Goal: Task Accomplishment & Management: Complete application form

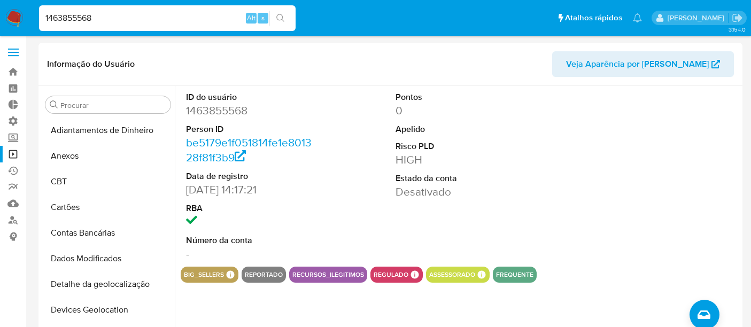
select select "10"
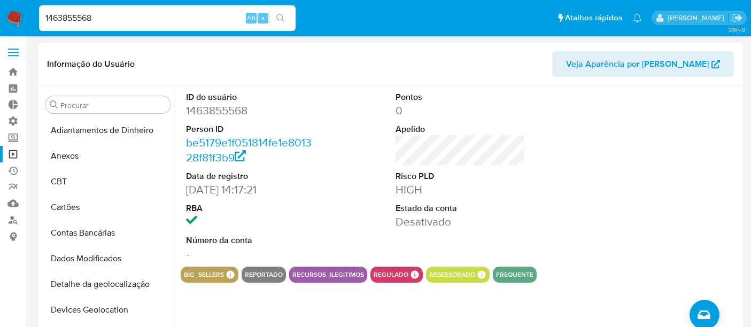
scroll to position [356, 0]
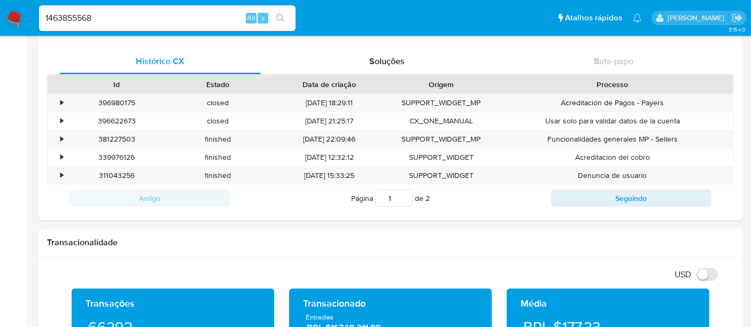
click at [21, 20] on nav "Pausado Ver notificaciones 1463855568 Alt s Atalhos rápidos Presiona las siguie…" at bounding box center [375, 18] width 751 height 36
type input "201672543"
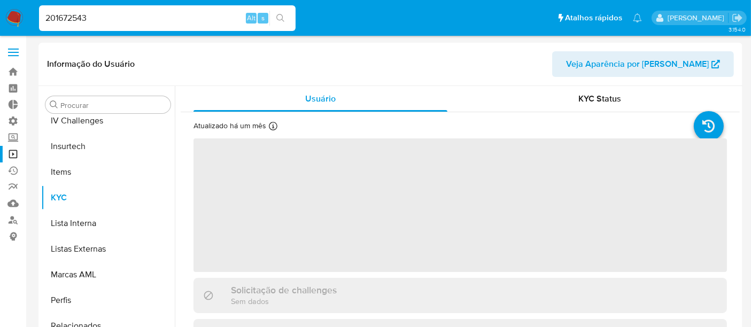
scroll to position [477, 0]
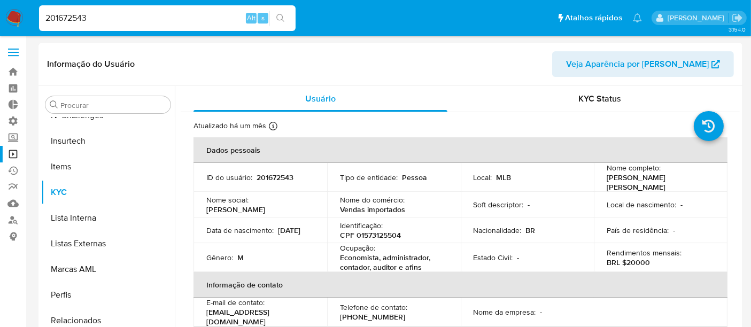
select select "10"
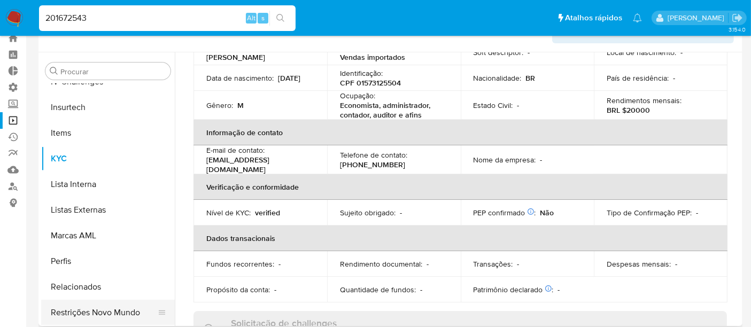
scroll to position [59, 0]
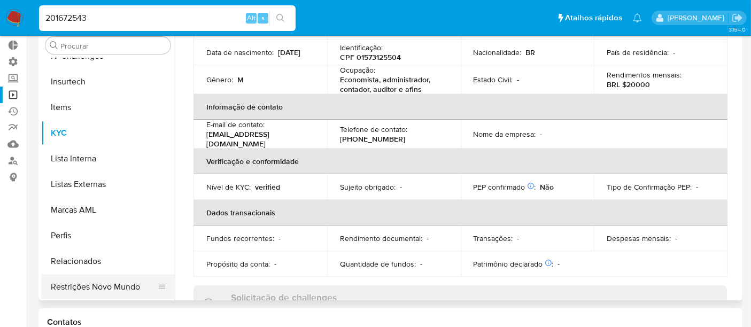
click at [112, 286] on button "Restrições Novo Mundo" at bounding box center [103, 287] width 125 height 26
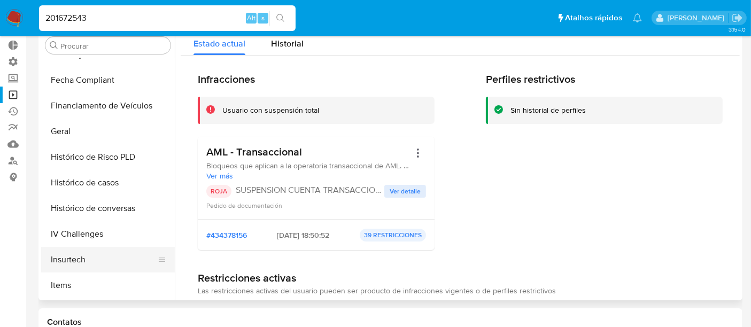
scroll to position [239, 0]
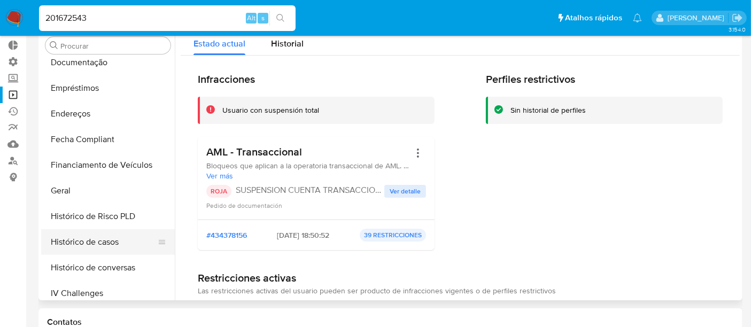
click at [105, 241] on button "Histórico de casos" at bounding box center [103, 242] width 125 height 26
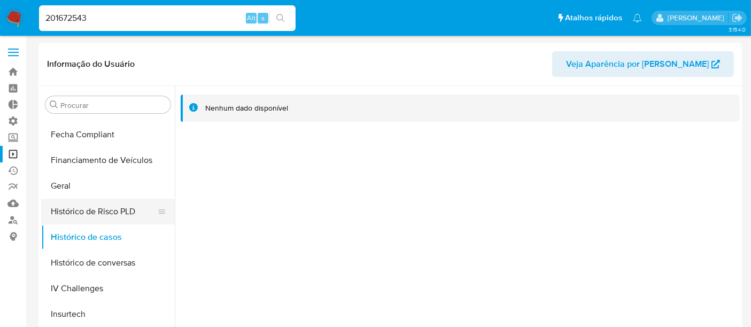
scroll to position [358, 0]
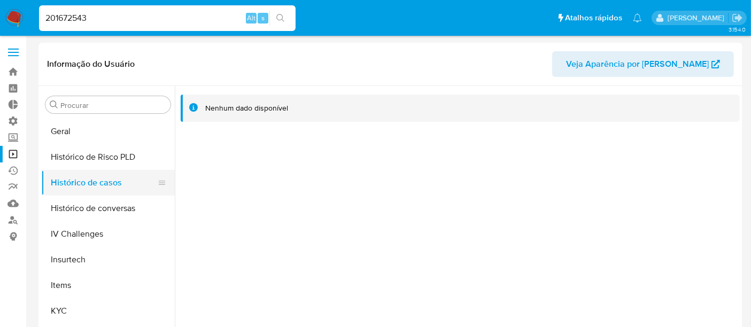
click at [100, 187] on button "Histórico de casos" at bounding box center [103, 183] width 125 height 26
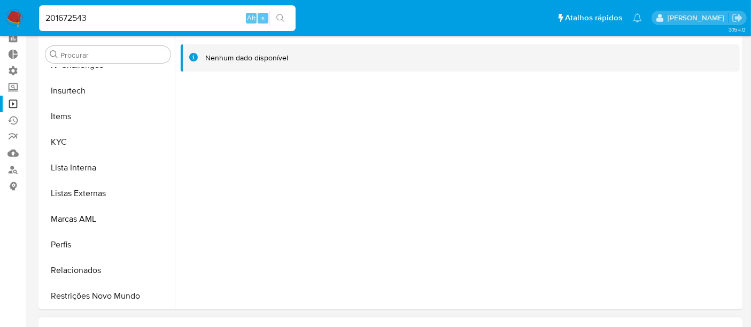
scroll to position [119, 0]
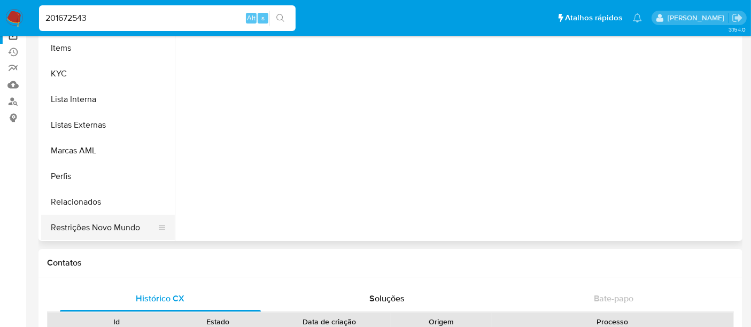
click at [101, 231] on button "Restrições Novo Mundo" at bounding box center [103, 228] width 125 height 26
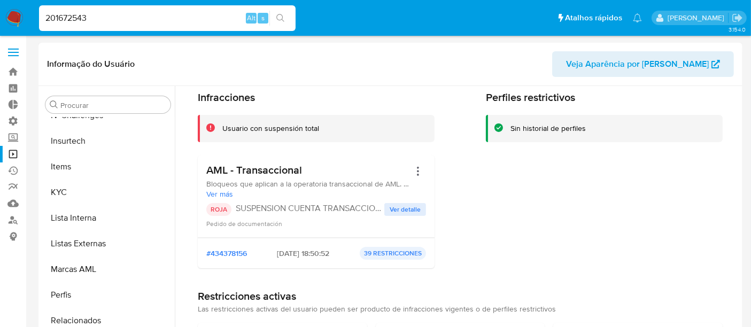
scroll to position [59, 0]
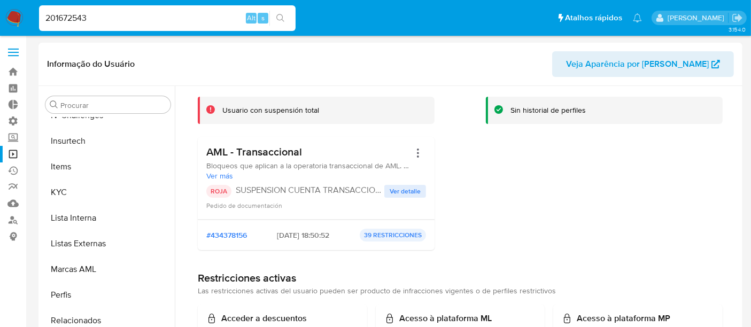
click at [403, 190] on span "Ver detalle" at bounding box center [405, 191] width 31 height 11
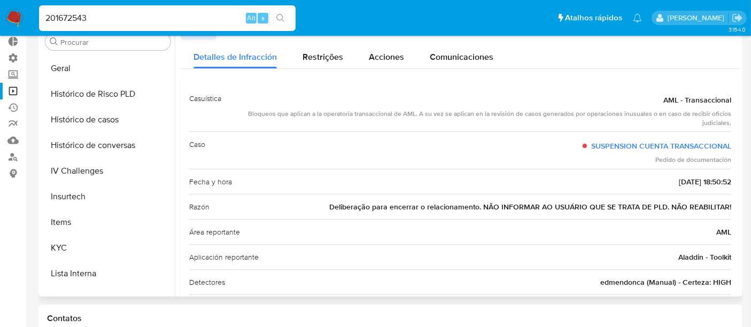
scroll to position [299, 0]
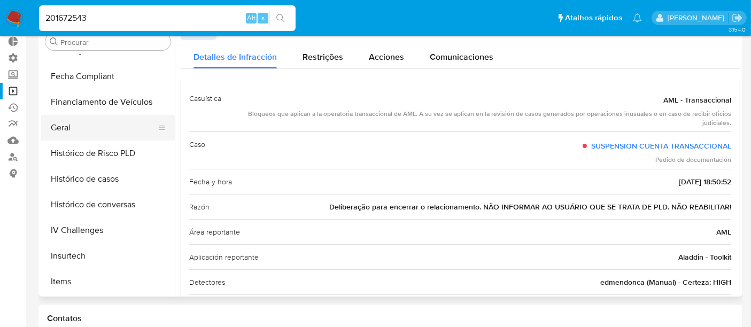
click at [67, 130] on button "Geral" at bounding box center [103, 128] width 125 height 26
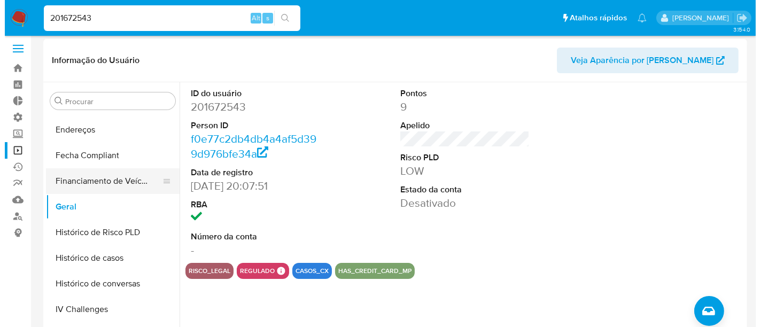
scroll to position [298, 0]
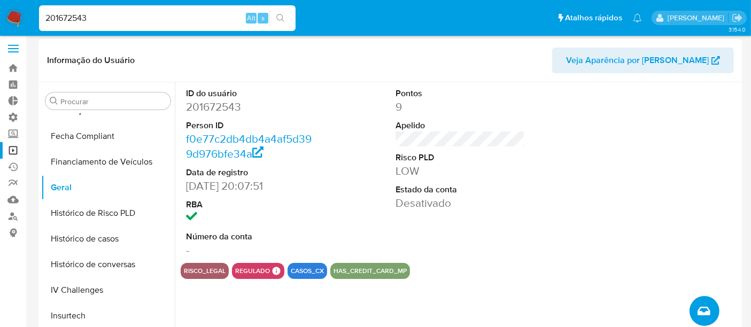
click at [710, 309] on button "Criar caso manual" at bounding box center [705, 311] width 30 height 30
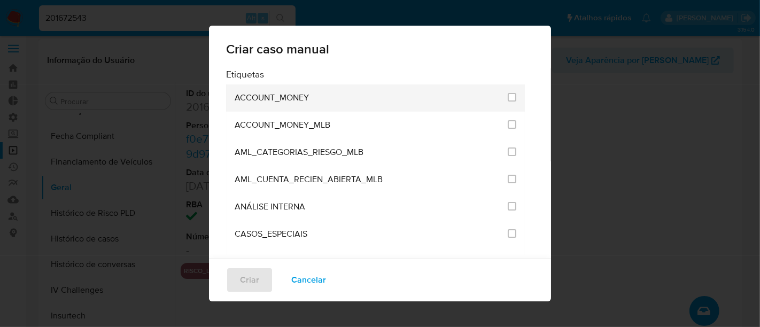
drag, startPoint x: 521, startPoint y: 88, endPoint x: 512, endPoint y: 92, distance: 10.0
click at [524, 136] on div "Etiquetas ACCOUNT_MONEY ACCOUNT_MONEY_MLB AML_CATEGORIAS_RIESGO_MLB AML_CUENTA_…" at bounding box center [380, 166] width 308 height 197
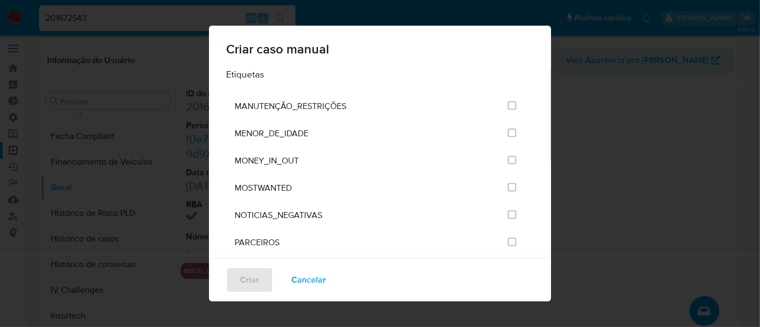
scroll to position [1290, 0]
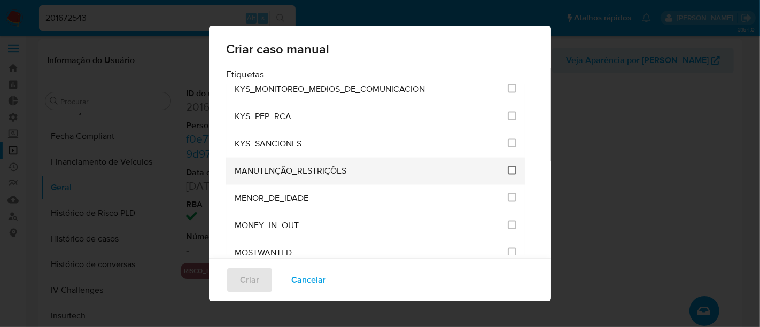
click at [508, 166] on input "2407" at bounding box center [512, 170] width 9 height 9
checkbox input "true"
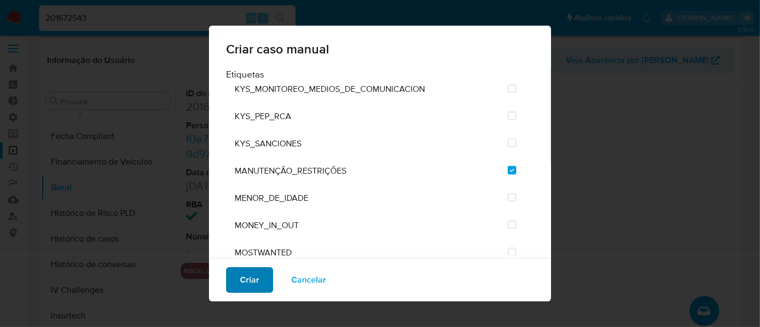
click at [253, 279] on span "Criar" at bounding box center [249, 280] width 19 height 24
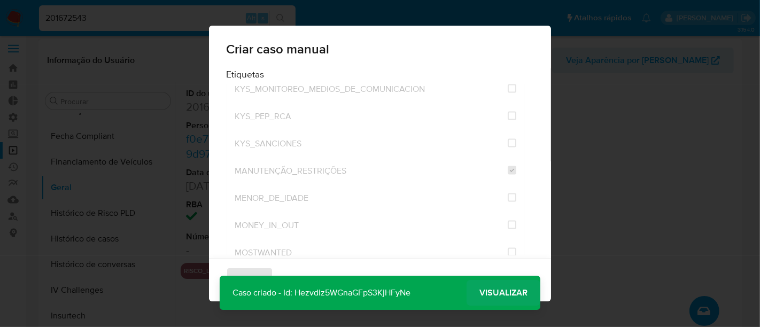
click at [498, 293] on span "Visualizar" at bounding box center [503, 293] width 48 height 0
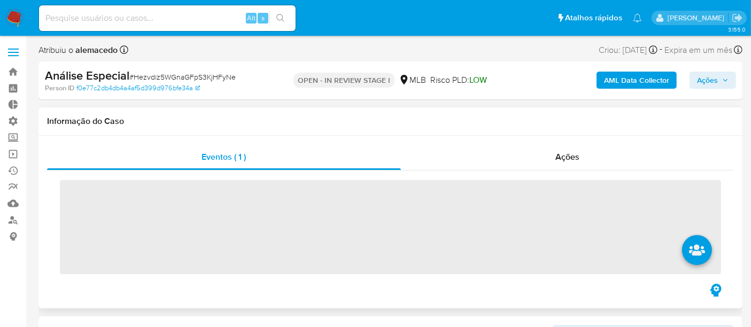
scroll to position [477, 0]
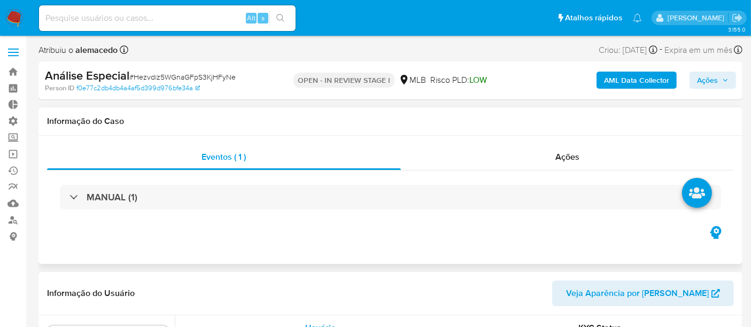
select select "10"
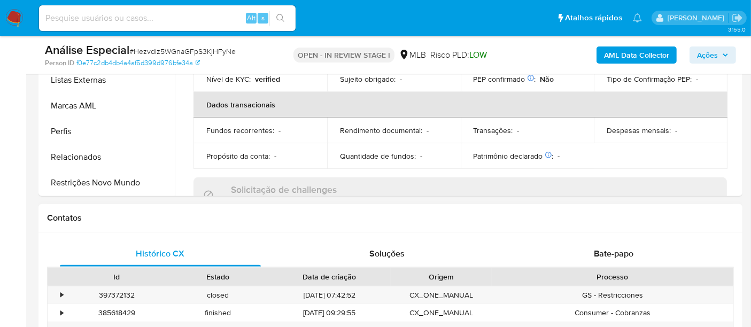
scroll to position [356, 0]
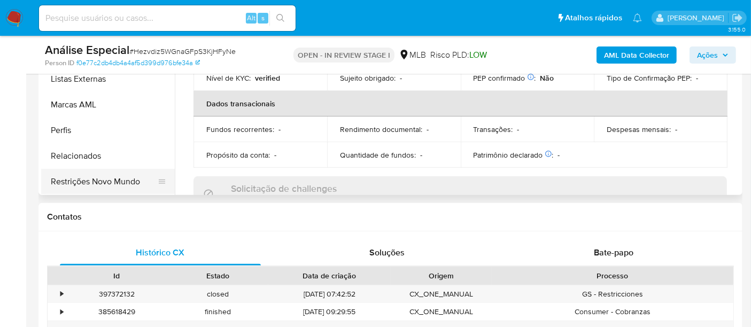
click at [100, 185] on button "Restrições Novo Mundo" at bounding box center [103, 182] width 125 height 26
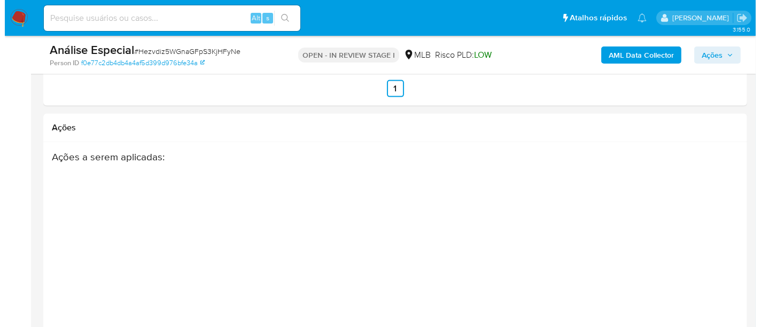
scroll to position [1621, 0]
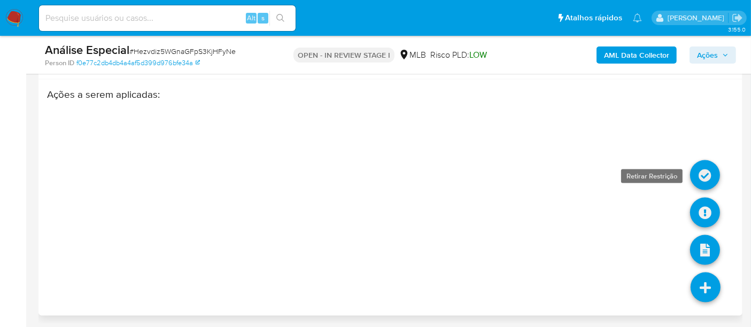
click at [702, 172] on icon at bounding box center [705, 175] width 30 height 30
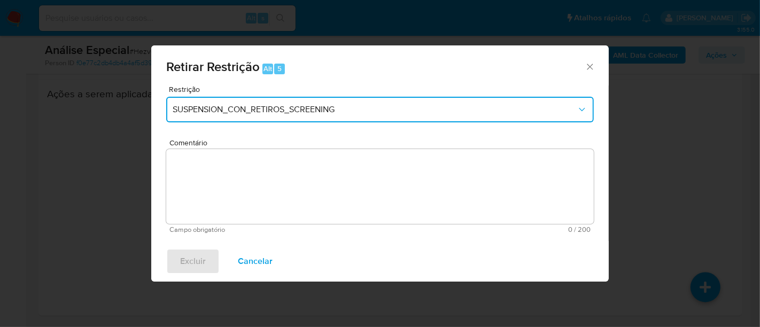
click at [582, 107] on icon "Restriction" at bounding box center [582, 109] width 11 height 11
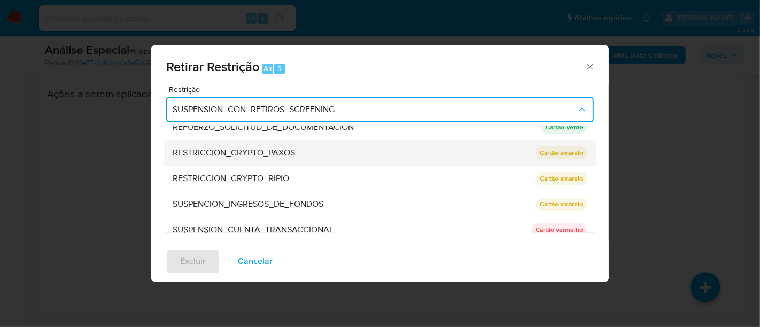
scroll to position [200, 0]
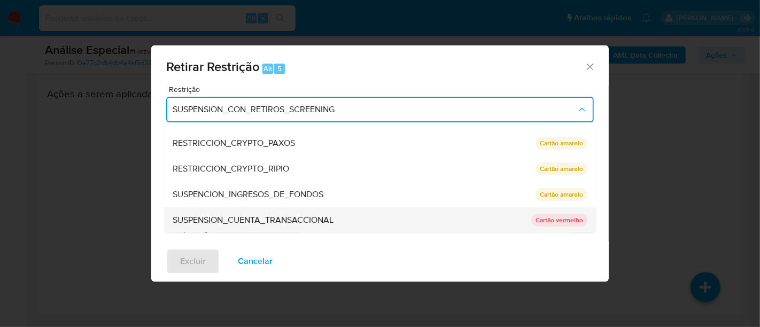
click at [319, 221] on span "SUSPENSION_CUENTA_TRANSACCIONAL" at bounding box center [253, 220] width 161 height 11
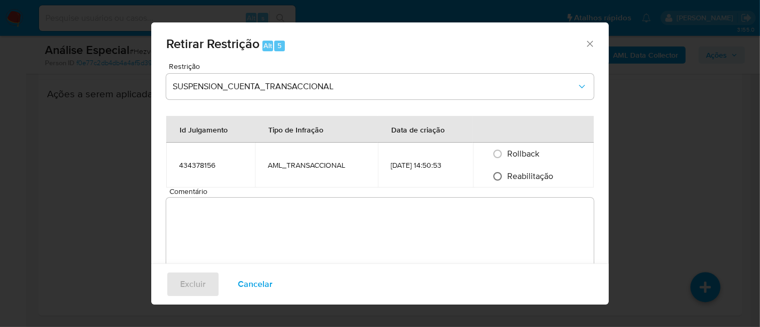
click at [500, 175] on input "Reabilitação" at bounding box center [497, 176] width 17 height 17
radio input "true"
click at [218, 219] on textarea "Comentário" at bounding box center [380, 235] width 428 height 75
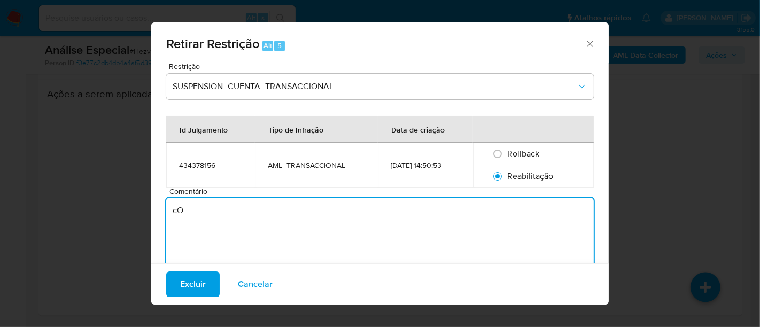
type textarea "c"
click at [366, 209] on textarea "Conta reabilitada devido a OBF recebeida nesta data( anexo)" at bounding box center [380, 235] width 428 height 75
click at [375, 211] on textarea "Conta reabilitada devido a OBF recebeida nesta data ( anexo)" at bounding box center [380, 235] width 428 height 75
click at [374, 211] on textarea "Conta reabilitada devido a OBF recebeida nesta data ( anexo)" at bounding box center [380, 235] width 428 height 75
click at [407, 211] on textarea "Conta reabilitada devido a OBF recebeida nesta data (anexo)" at bounding box center [380, 235] width 428 height 75
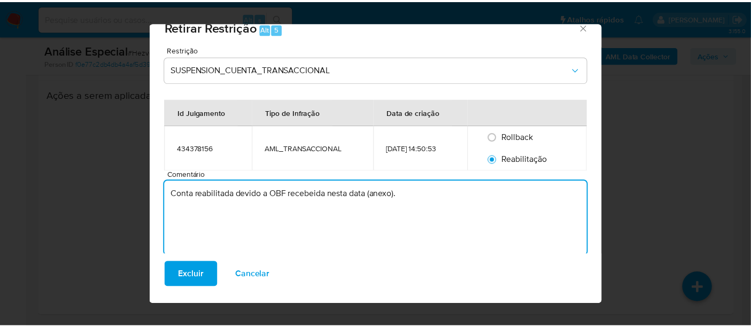
scroll to position [25, 0]
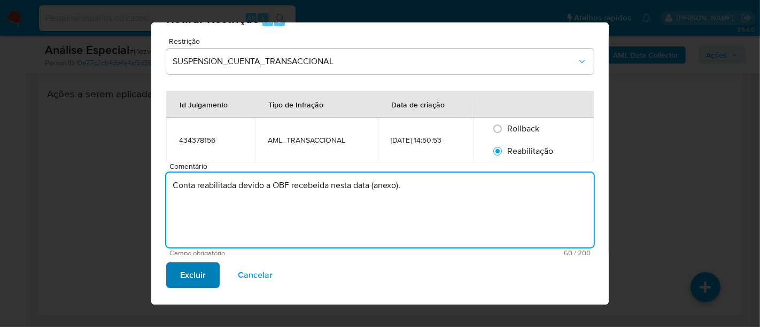
type textarea "Conta reabilitada devido a OBF recebeida nesta data (anexo)."
click at [193, 268] on span "Excluir" at bounding box center [193, 275] width 26 height 24
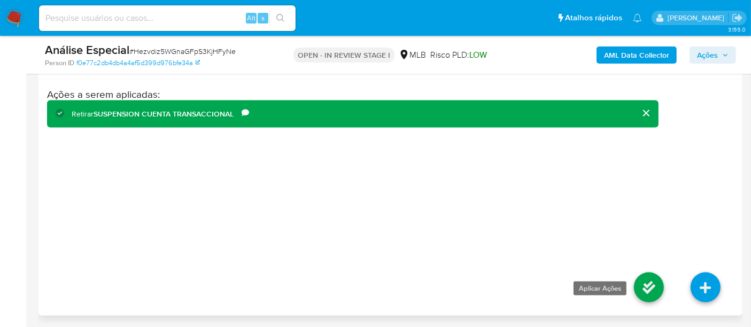
click at [643, 284] on icon at bounding box center [649, 288] width 30 height 30
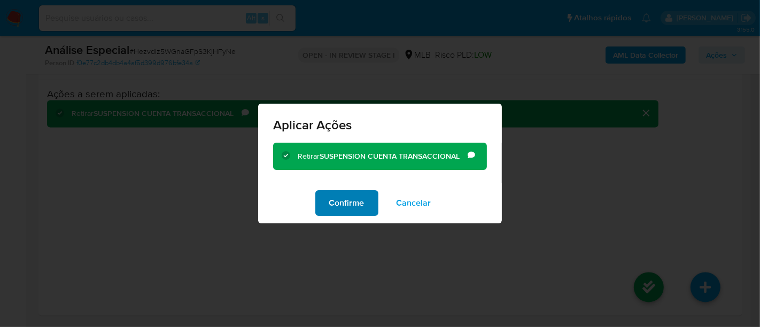
click at [353, 200] on span "Confirme" at bounding box center [346, 203] width 35 height 24
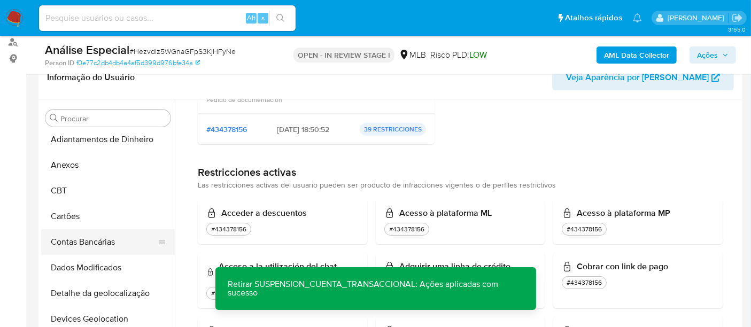
scroll to position [2, 0]
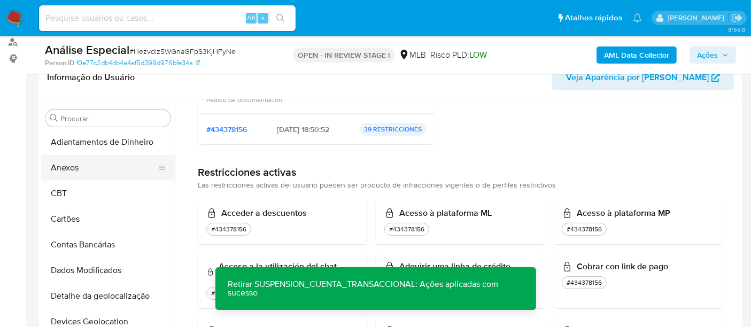
click at [90, 163] on button "Anexos" at bounding box center [103, 168] width 125 height 26
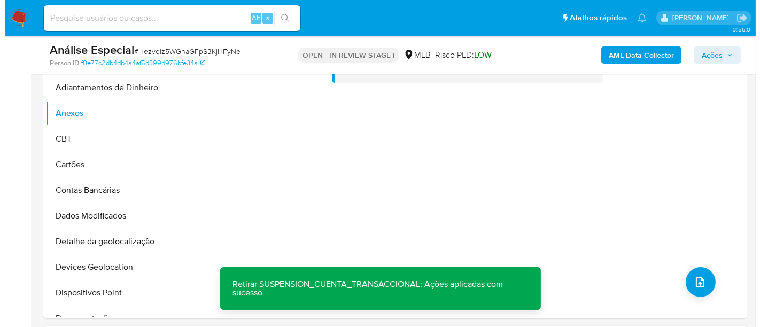
scroll to position [297, 0]
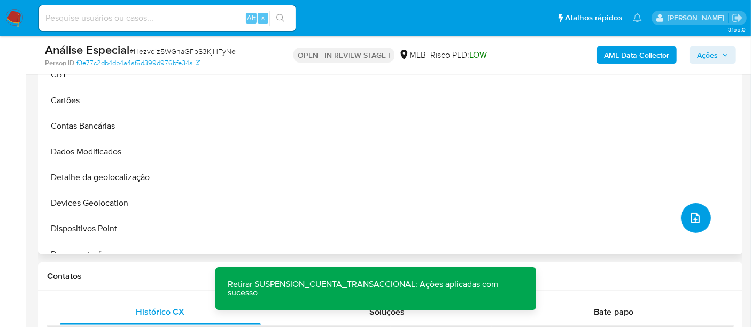
click at [695, 220] on icon "upload-file" at bounding box center [695, 218] width 13 height 13
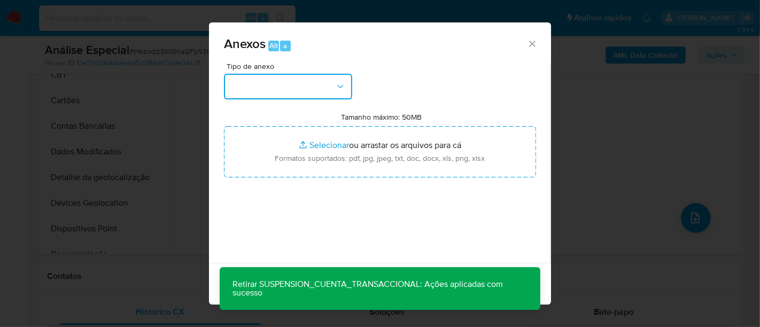
click at [337, 89] on icon "button" at bounding box center [340, 86] width 11 height 11
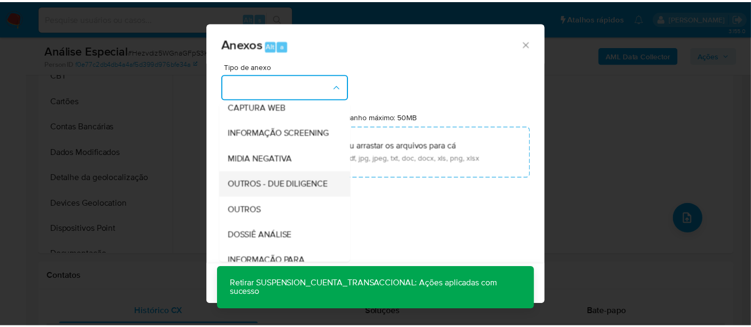
scroll to position [164, 0]
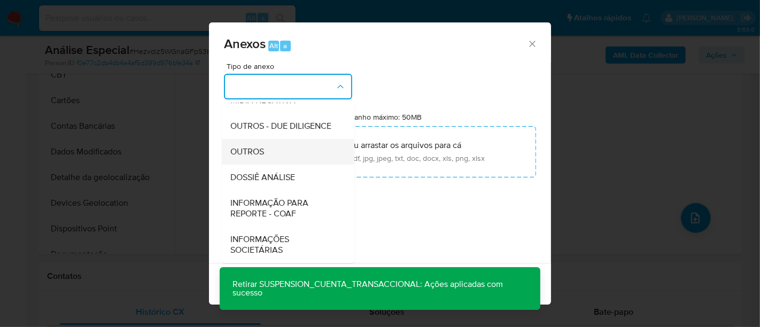
click at [252, 147] on span "OUTROS" at bounding box center [247, 151] width 34 height 11
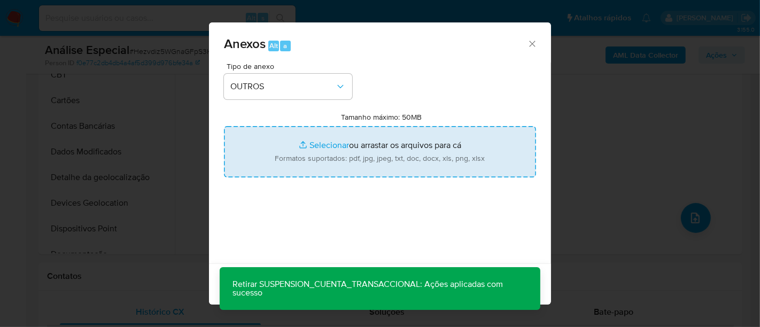
click at [322, 144] on input "Tamanho máximo: 50MB Selecionar arquivos" at bounding box center [380, 151] width 312 height 51
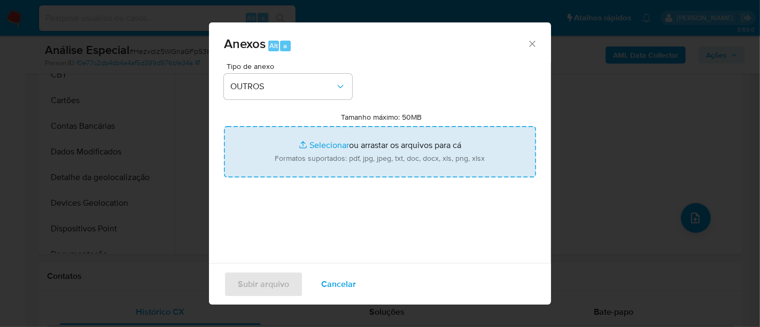
type input "C:\fakepath\OBF- ANDRE SANTOS SANTANA.pdf"
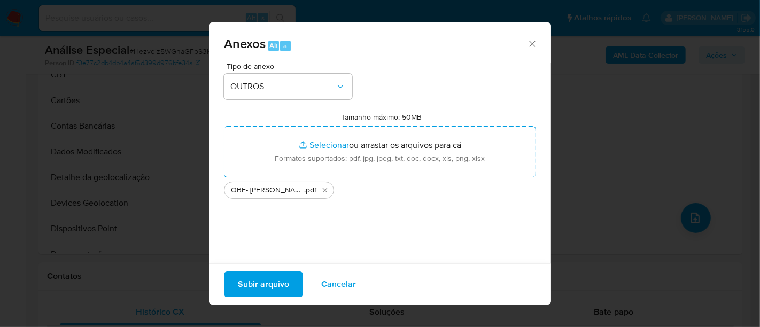
click at [269, 279] on span "Subir arquivo" at bounding box center [263, 285] width 51 height 24
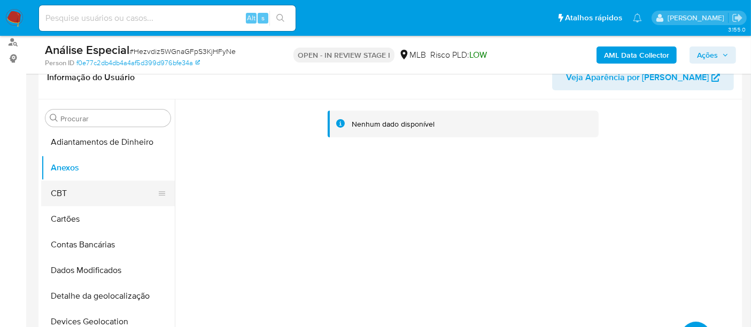
scroll to position [61, 0]
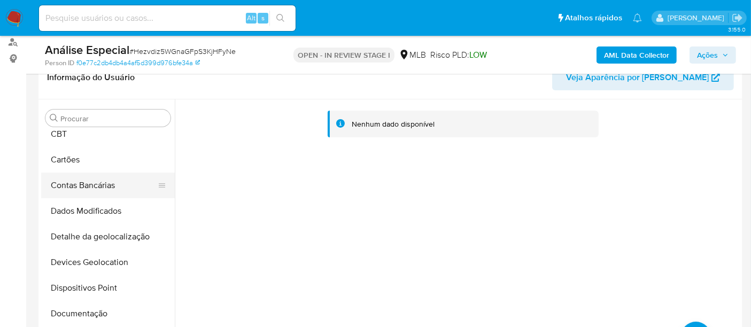
click at [82, 182] on button "Contas Bancárias" at bounding box center [103, 186] width 125 height 26
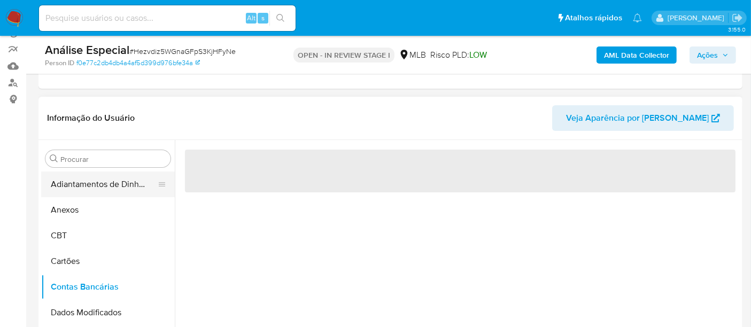
scroll to position [119, 0]
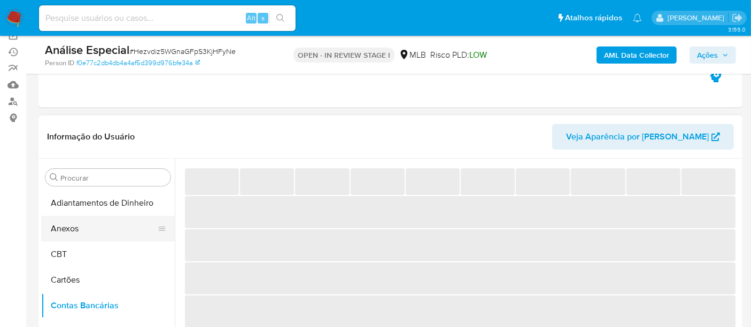
click at [78, 234] on button "Anexos" at bounding box center [103, 229] width 125 height 26
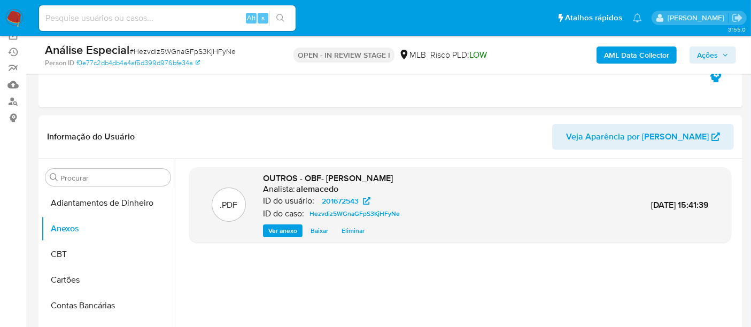
click at [729, 56] on button "Ações" at bounding box center [713, 55] width 47 height 17
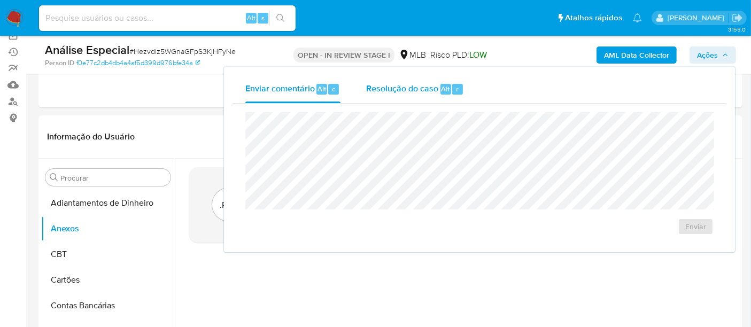
click at [403, 91] on span "Resolução do caso" at bounding box center [402, 88] width 72 height 12
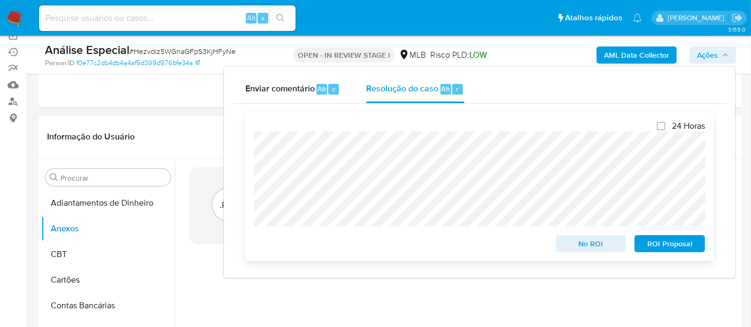
click at [604, 248] on span "No ROI" at bounding box center [591, 243] width 56 height 15
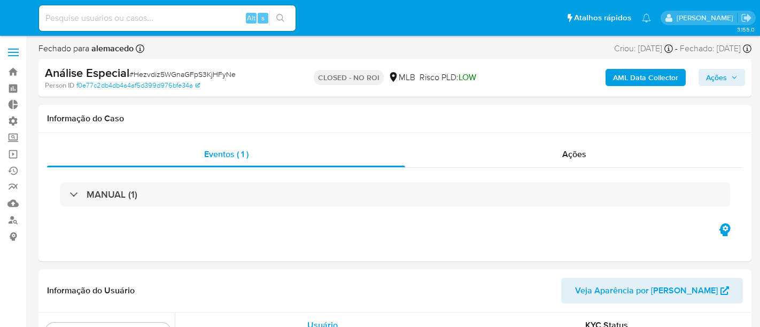
select select "10"
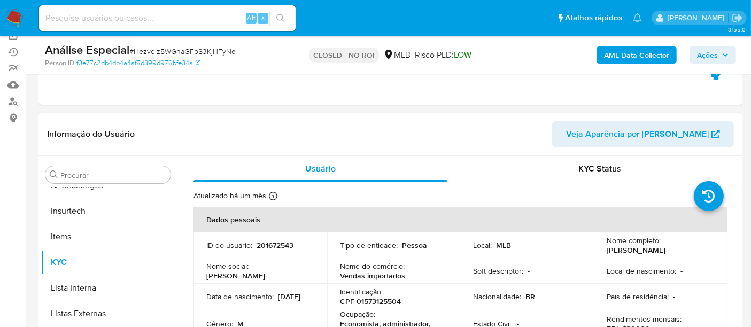
click at [81, 16] on input at bounding box center [167, 18] width 257 height 14
paste input "418633585"
type input "418633585"
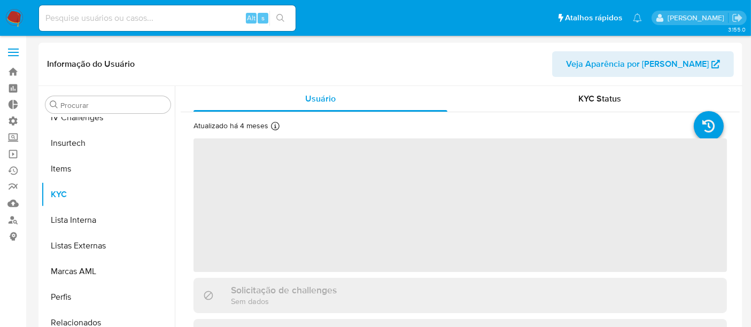
scroll to position [477, 0]
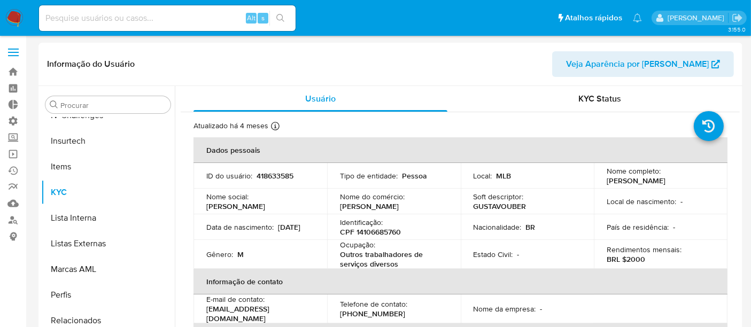
select select "10"
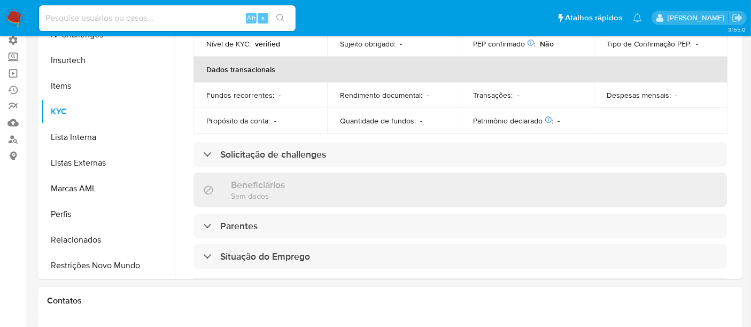
scroll to position [82, 0]
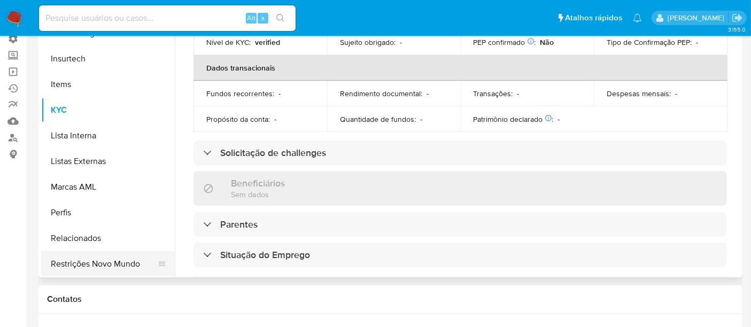
click at [111, 260] on button "Restrições Novo Mundo" at bounding box center [103, 264] width 125 height 26
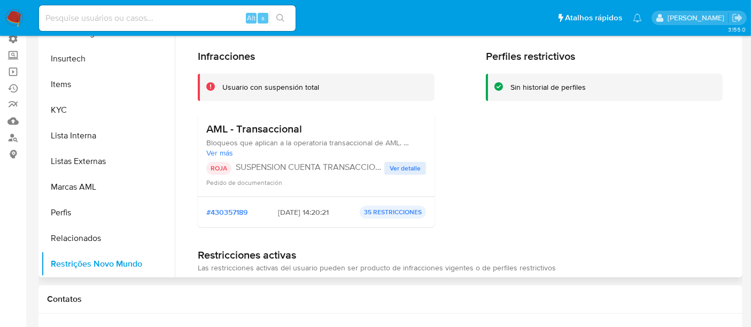
scroll to position [22, 0]
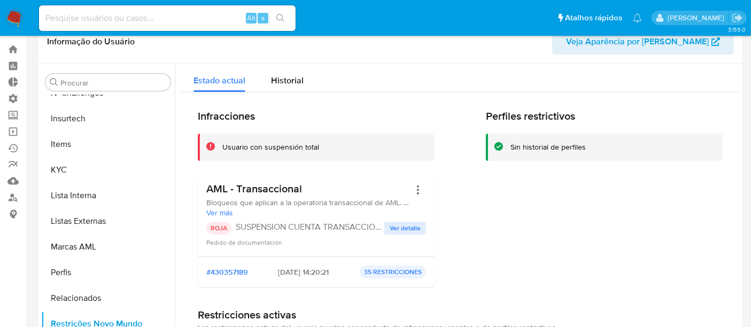
click at [396, 226] on span "Ver detalle" at bounding box center [405, 228] width 31 height 11
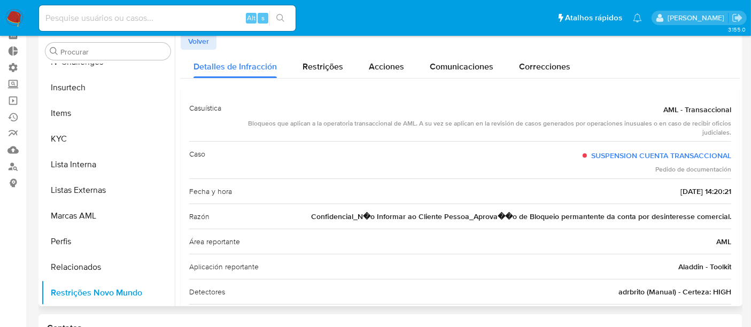
scroll to position [0, 0]
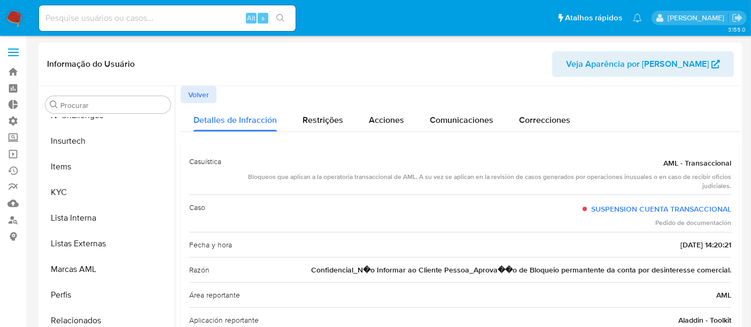
click at [200, 87] on span "Volver" at bounding box center [198, 94] width 21 height 15
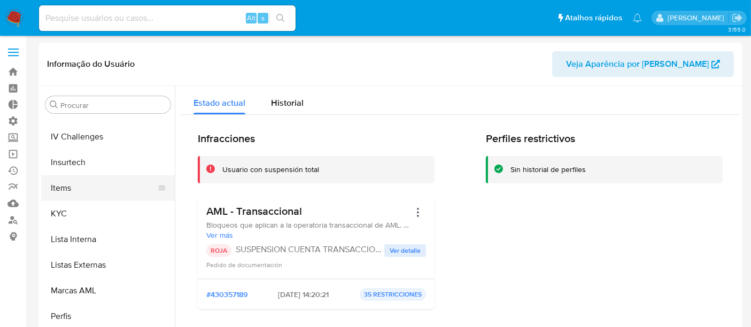
scroll to position [477, 0]
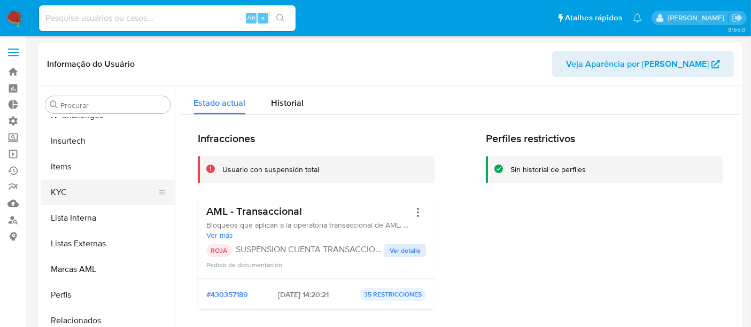
click at [76, 188] on button "KYC" at bounding box center [103, 193] width 125 height 26
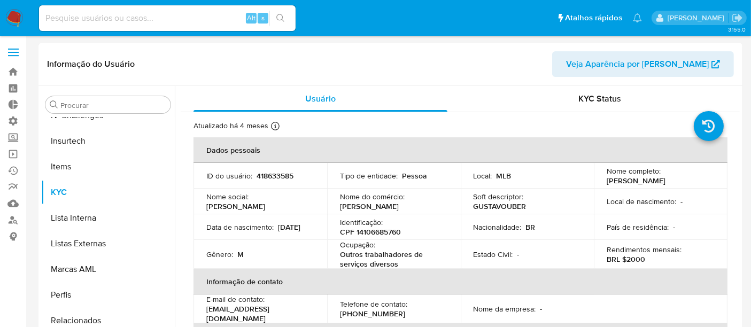
drag, startPoint x: 604, startPoint y: 179, endPoint x: 643, endPoint y: 183, distance: 39.8
click at [643, 183] on p "Gustavo Silva Cascao Dos Santos" at bounding box center [636, 181] width 59 height 10
copy p "Gustavo Silva Cascao Dos Santos"
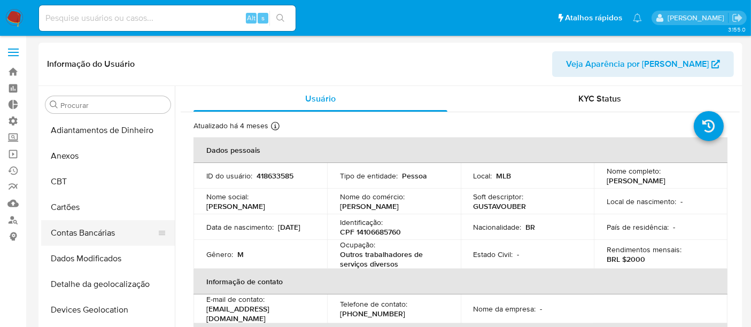
scroll to position [0, 0]
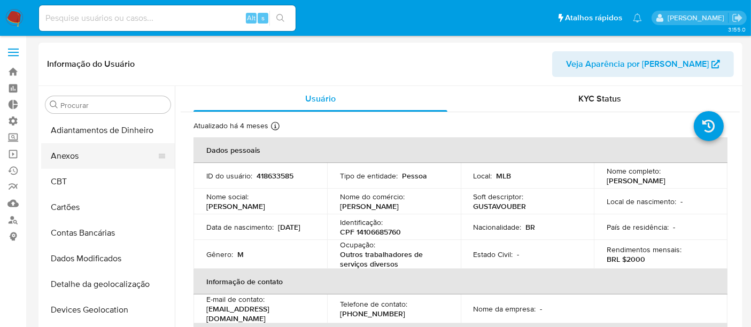
click at [73, 160] on button "Anexos" at bounding box center [103, 156] width 125 height 26
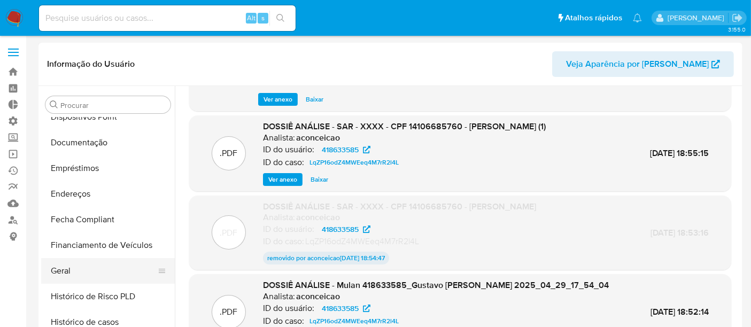
scroll to position [237, 0]
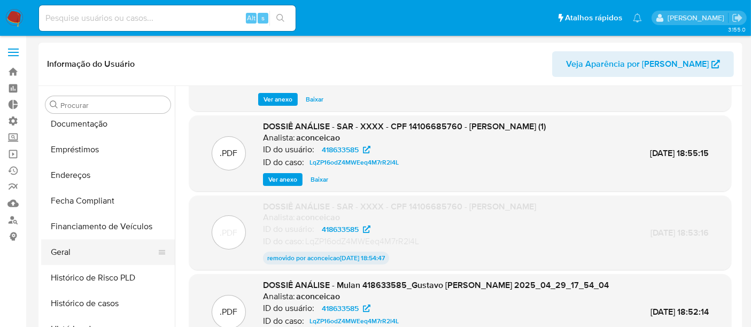
click at [76, 251] on button "Geral" at bounding box center [103, 252] width 125 height 26
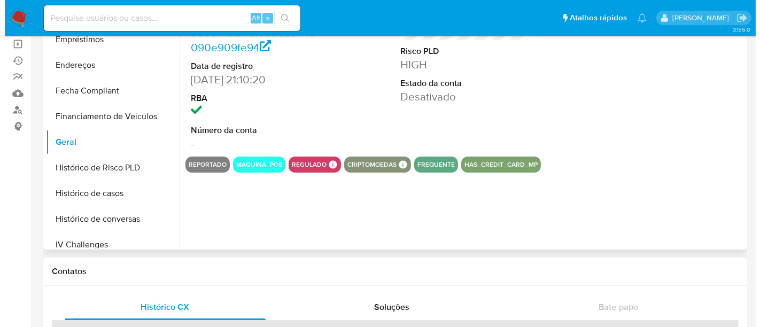
scroll to position [119, 0]
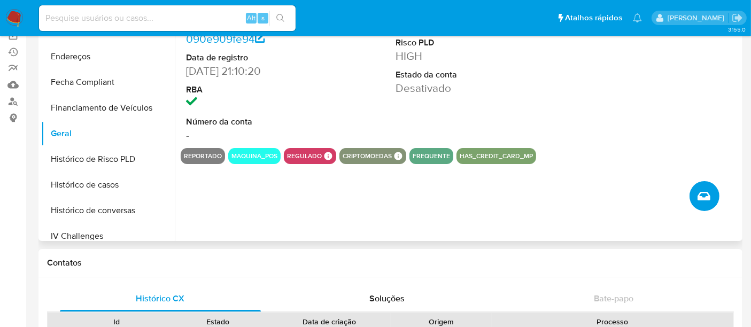
click at [704, 200] on icon "Criar caso manual" at bounding box center [704, 196] width 13 height 9
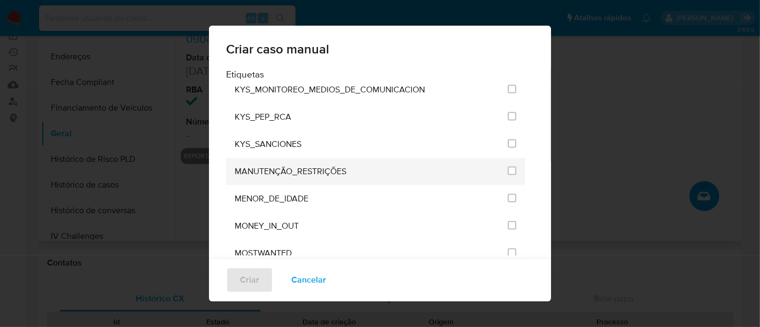
scroll to position [1306, 0]
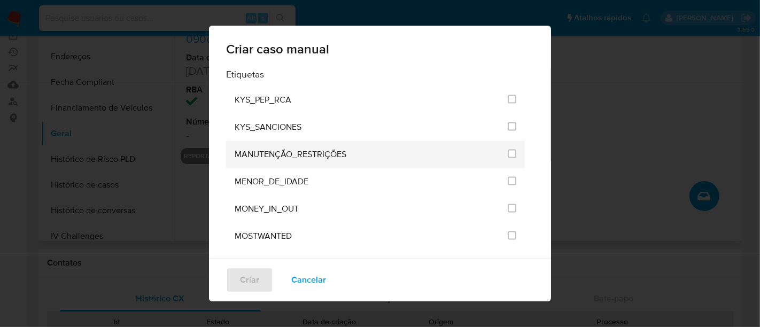
click at [509, 141] on li "MANUTENÇÃO_RESTRIÇÕES" at bounding box center [375, 154] width 299 height 27
click at [508, 150] on input "2407" at bounding box center [512, 154] width 9 height 9
checkbox input "true"
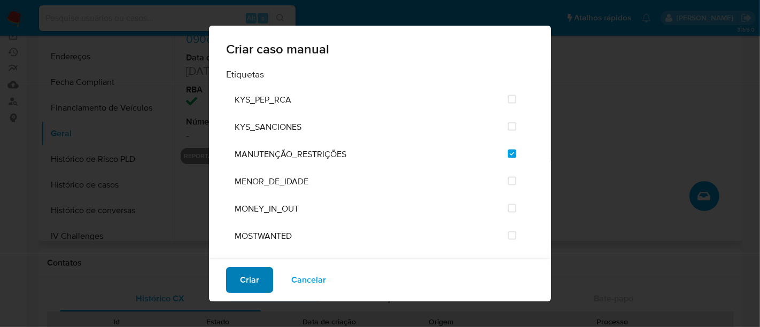
click at [258, 272] on button "Criar" at bounding box center [249, 280] width 47 height 26
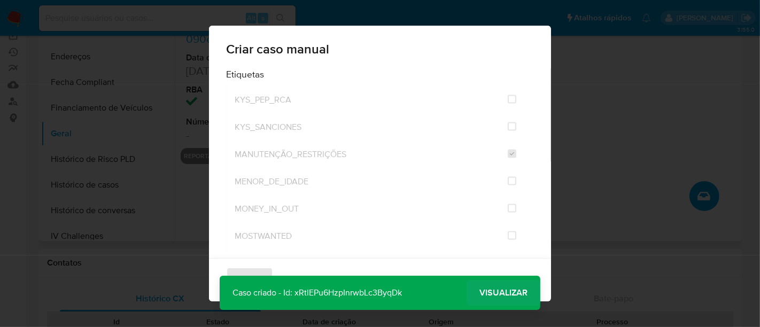
click at [529, 284] on button "Visualizar" at bounding box center [504, 293] width 74 height 26
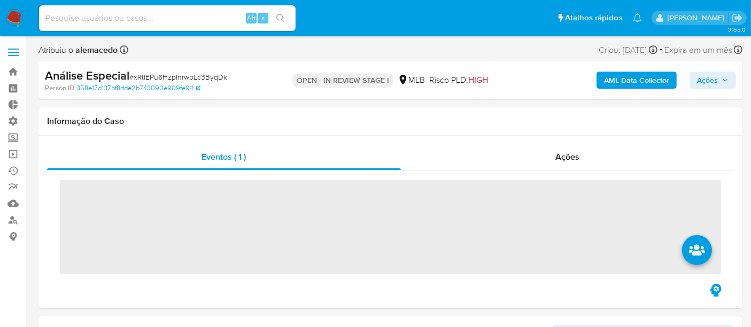
scroll to position [477, 0]
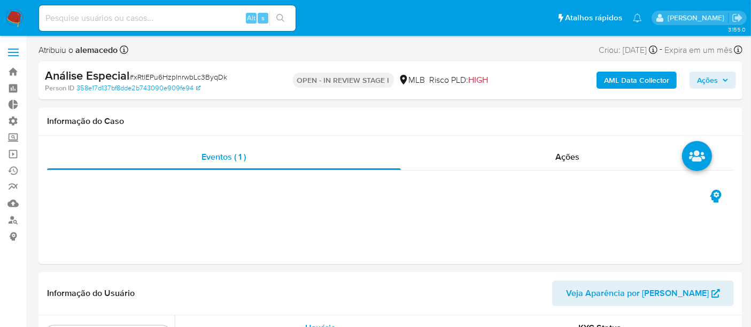
select select "10"
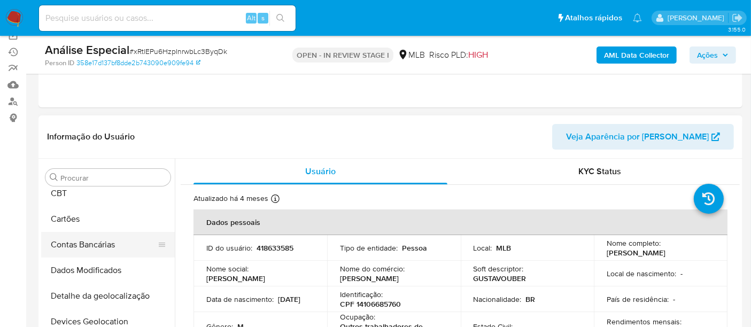
scroll to position [2, 0]
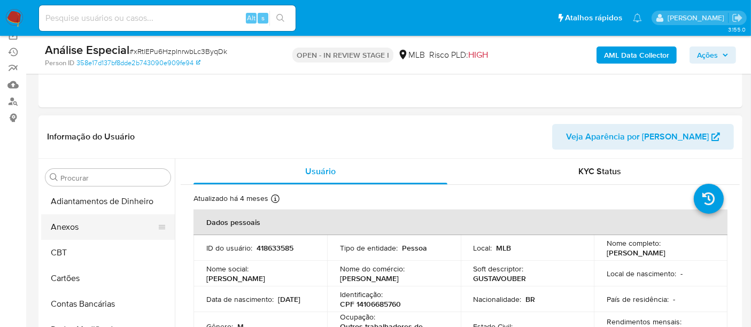
click at [64, 228] on button "Anexos" at bounding box center [103, 227] width 125 height 26
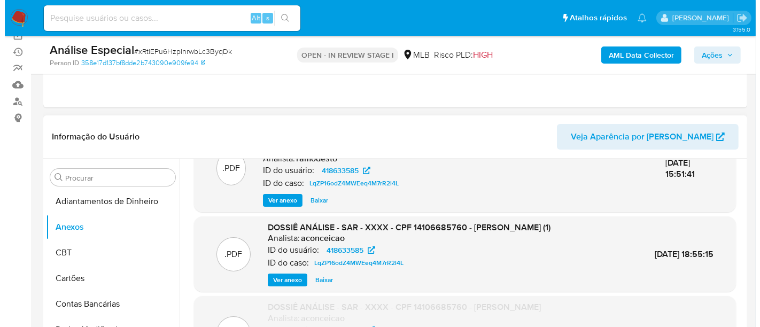
scroll to position [105, 0]
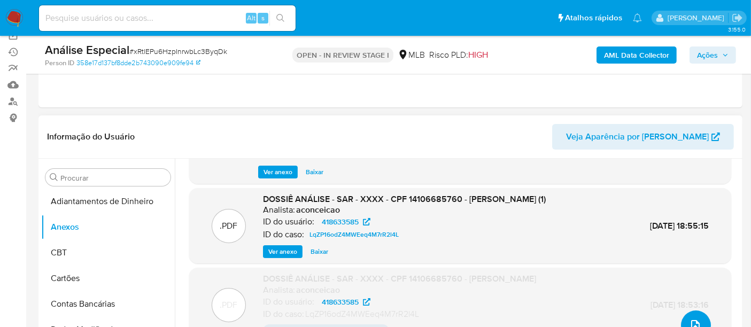
click at [696, 319] on icon "upload-file" at bounding box center [695, 325] width 13 height 13
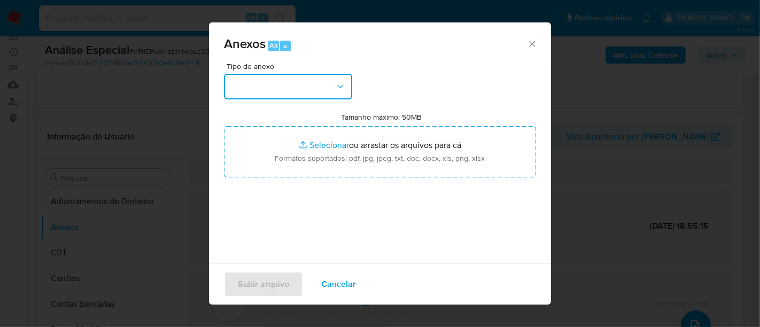
click at [344, 84] on icon "button" at bounding box center [340, 86] width 11 height 11
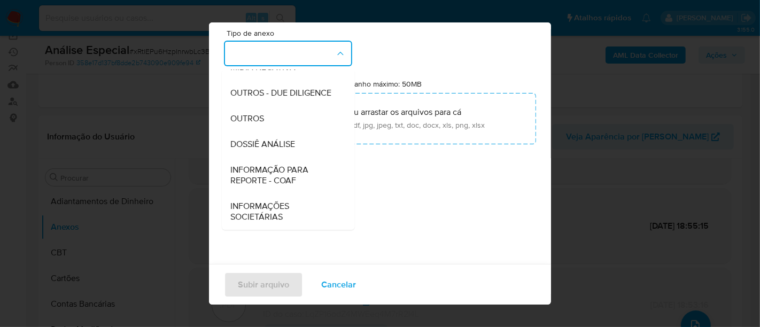
scroll to position [50, 0]
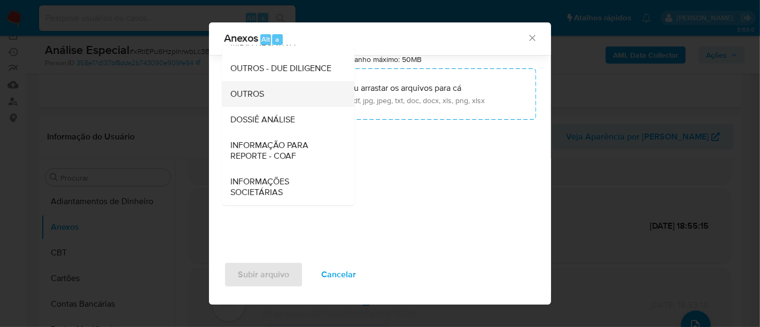
click at [249, 91] on span "OUTROS" at bounding box center [247, 94] width 34 height 11
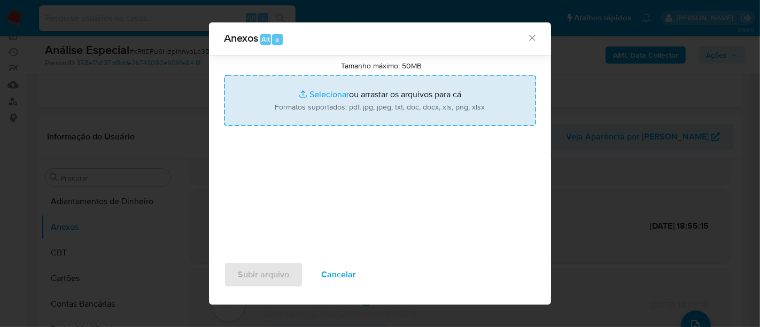
click at [323, 94] on input "Tamanho máximo: 50MB Selecionar arquivos" at bounding box center [380, 100] width 312 height 51
type input "C:\fakepath\OBF- Gustavo Silva Cascao Dos Santos.pdf"
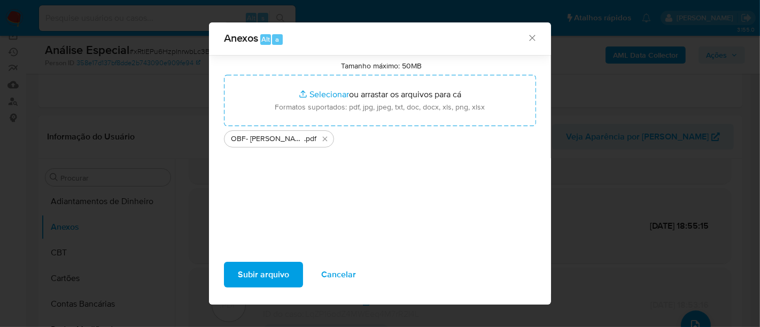
click at [268, 268] on span "Subir arquivo" at bounding box center [263, 275] width 51 height 24
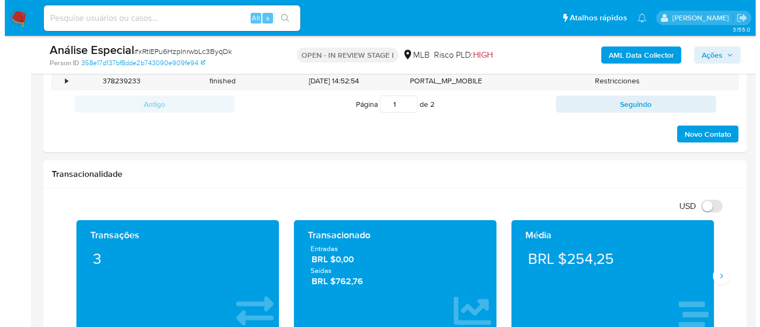
scroll to position [1627, 0]
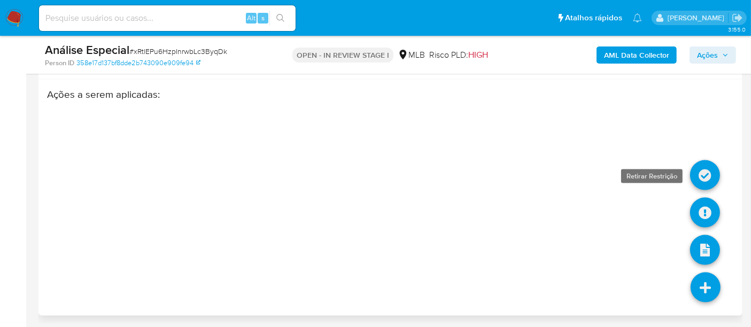
click at [701, 170] on icon at bounding box center [705, 175] width 30 height 30
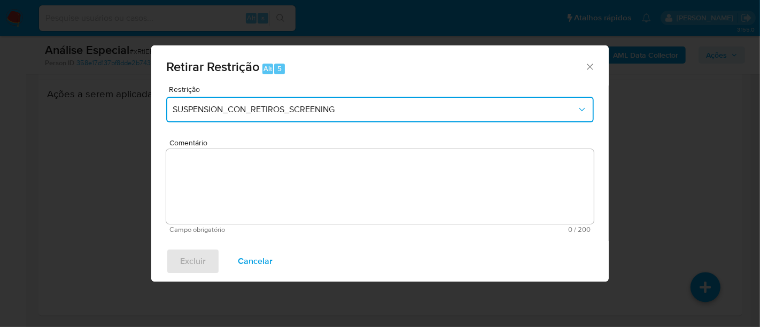
click at [300, 114] on span "SUSPENSION_CON_RETIROS_SCREENING" at bounding box center [375, 109] width 404 height 11
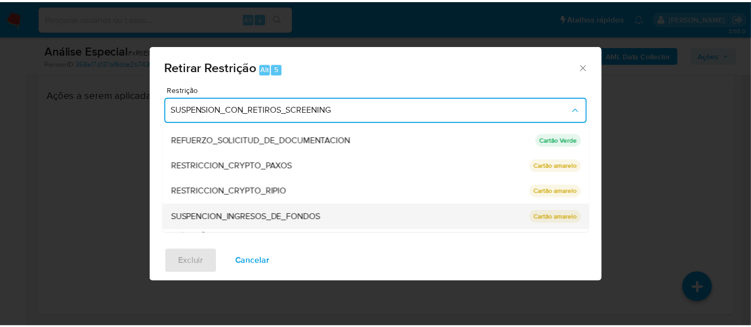
scroll to position [200, 0]
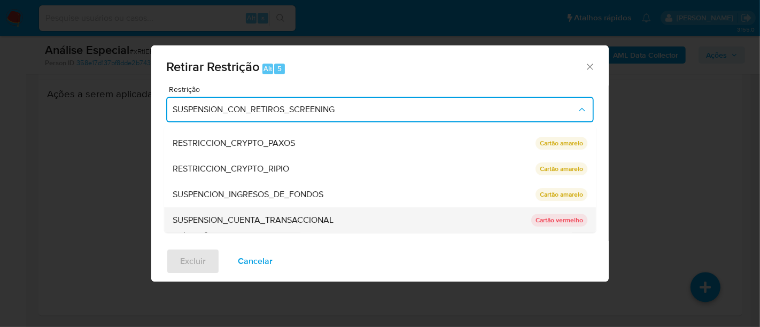
click at [228, 219] on span "SUSPENSION_CUENTA_TRANSACCIONAL" at bounding box center [253, 220] width 161 height 11
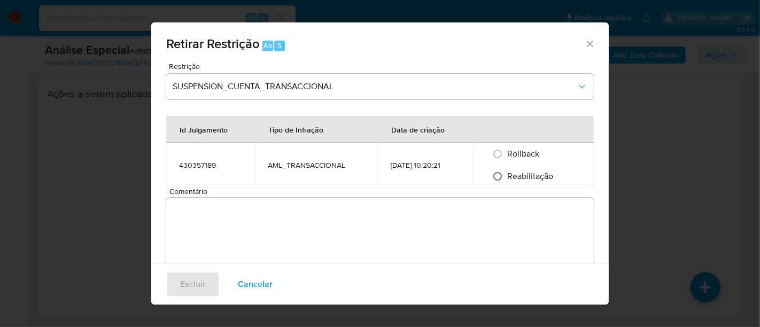
click at [504, 179] on input "Reabilitação" at bounding box center [497, 176] width 17 height 17
radio input "true"
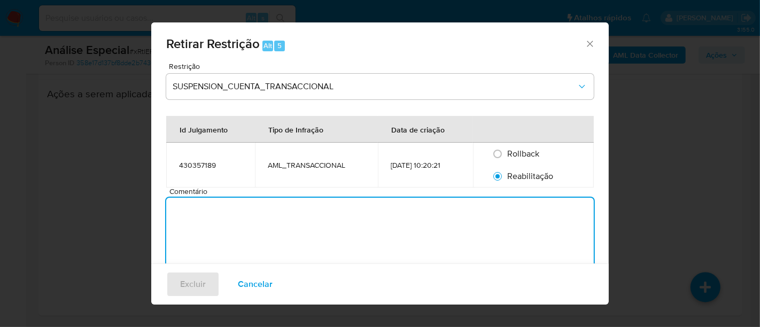
click at [279, 227] on textarea "Comentário" at bounding box center [380, 235] width 428 height 75
type textarea "c"
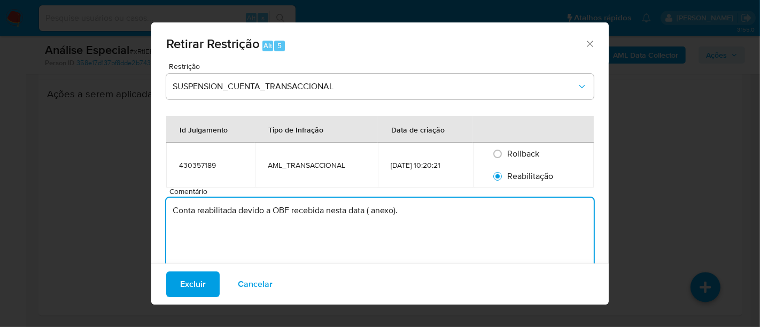
drag, startPoint x: 407, startPoint y: 212, endPoint x: 153, endPoint y: 208, distance: 253.9
click at [153, 208] on div "Restrição SUSPENSION_CUENTA_TRANSACCIONAL Id Julgamento Tipo de Infração Data d…" at bounding box center [380, 176] width 458 height 227
type textarea "Conta reabilitada devido a OBF recebida nesta data ( anexo)."
click at [196, 282] on span "Excluir" at bounding box center [193, 285] width 26 height 24
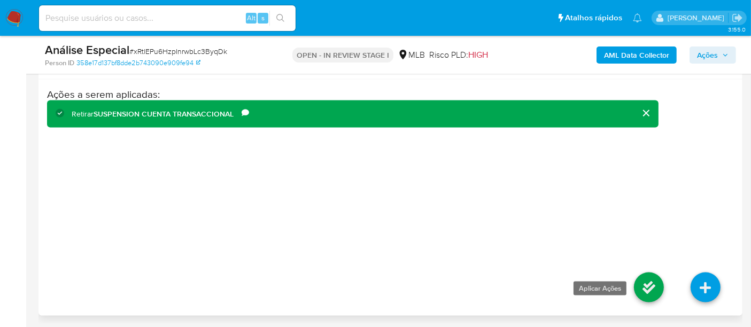
click at [649, 287] on icon at bounding box center [649, 288] width 30 height 30
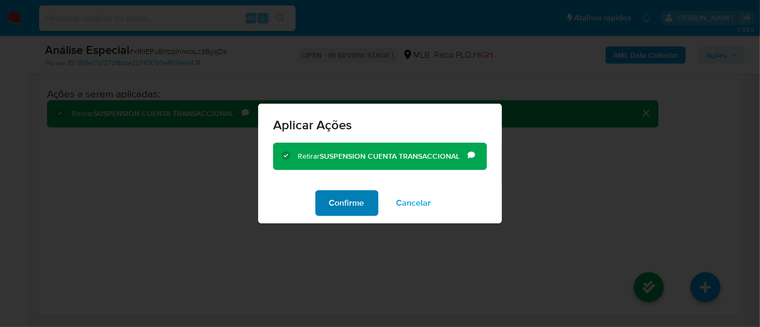
click at [364, 201] on span "Confirme" at bounding box center [346, 203] width 35 height 24
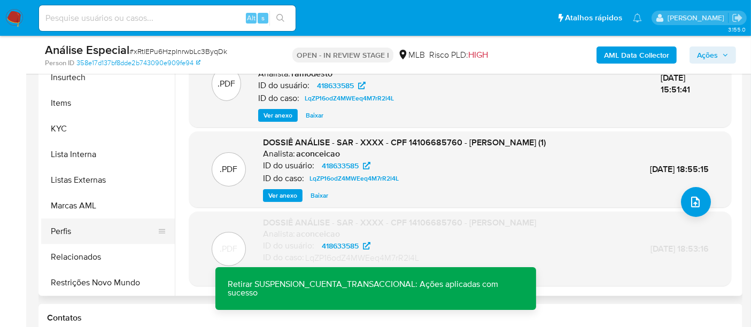
scroll to position [306, 0]
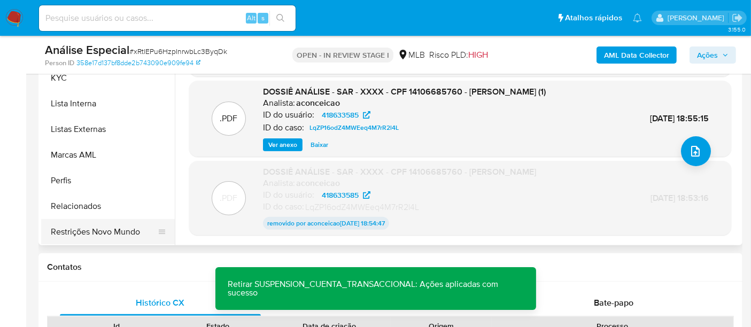
click at [83, 232] on button "Restrições Novo Mundo" at bounding box center [103, 232] width 125 height 26
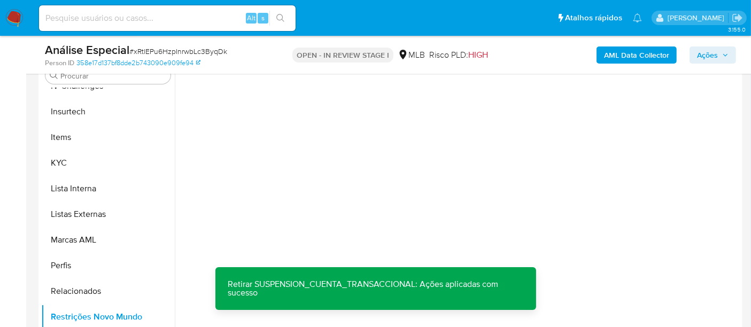
scroll to position [128, 0]
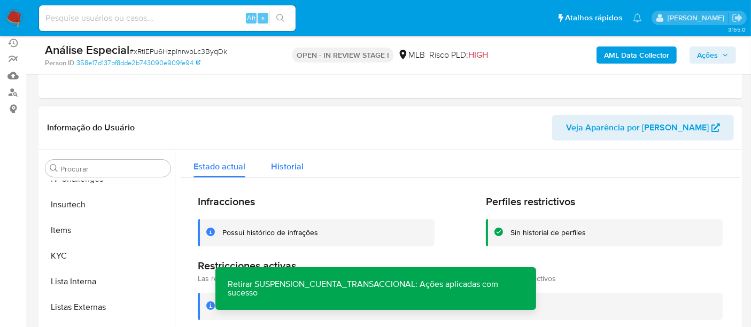
click at [282, 168] on span "Historial" at bounding box center [287, 166] width 33 height 12
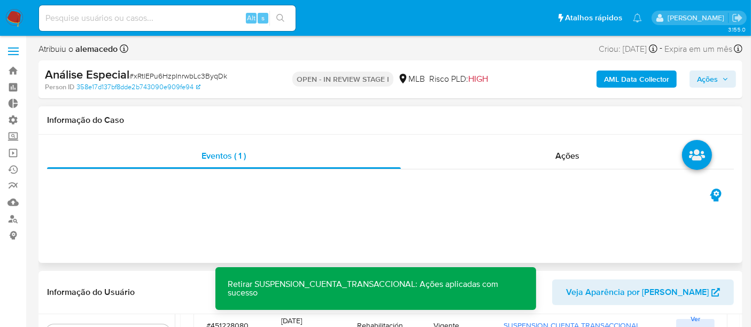
scroll to position [0, 0]
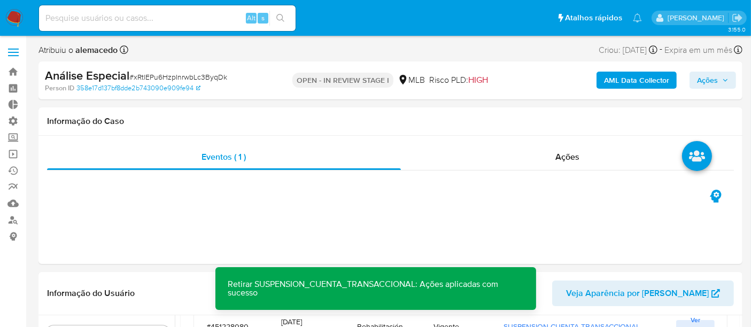
click at [707, 80] on span "Ações" at bounding box center [707, 80] width 21 height 17
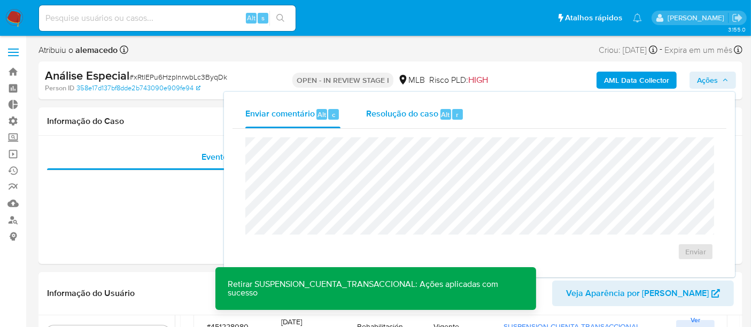
click at [425, 115] on span "Resolução do caso" at bounding box center [402, 114] width 72 height 12
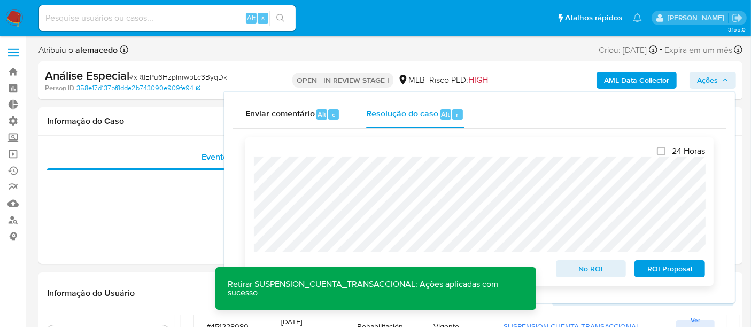
click at [590, 274] on span "No ROI" at bounding box center [591, 268] width 56 height 15
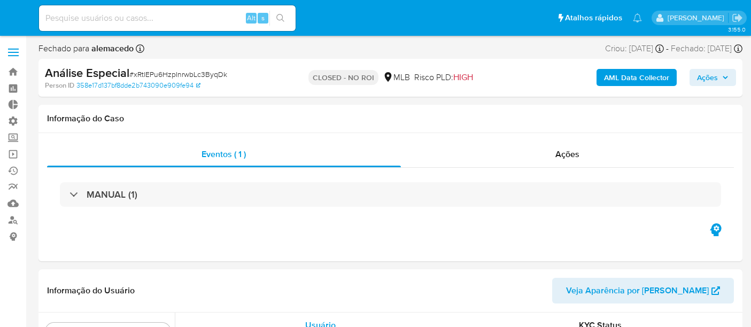
select select "10"
